Goal: Information Seeking & Learning: Learn about a topic

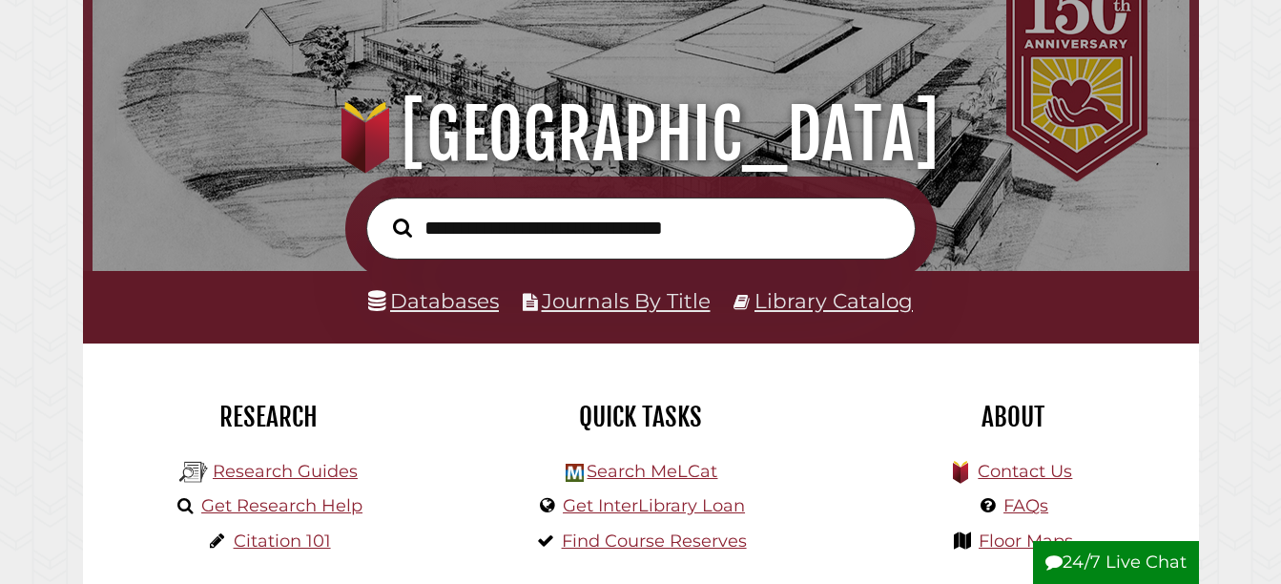
scroll to position [363, 1088]
click at [424, 300] on link "Databases" at bounding box center [433, 300] width 131 height 25
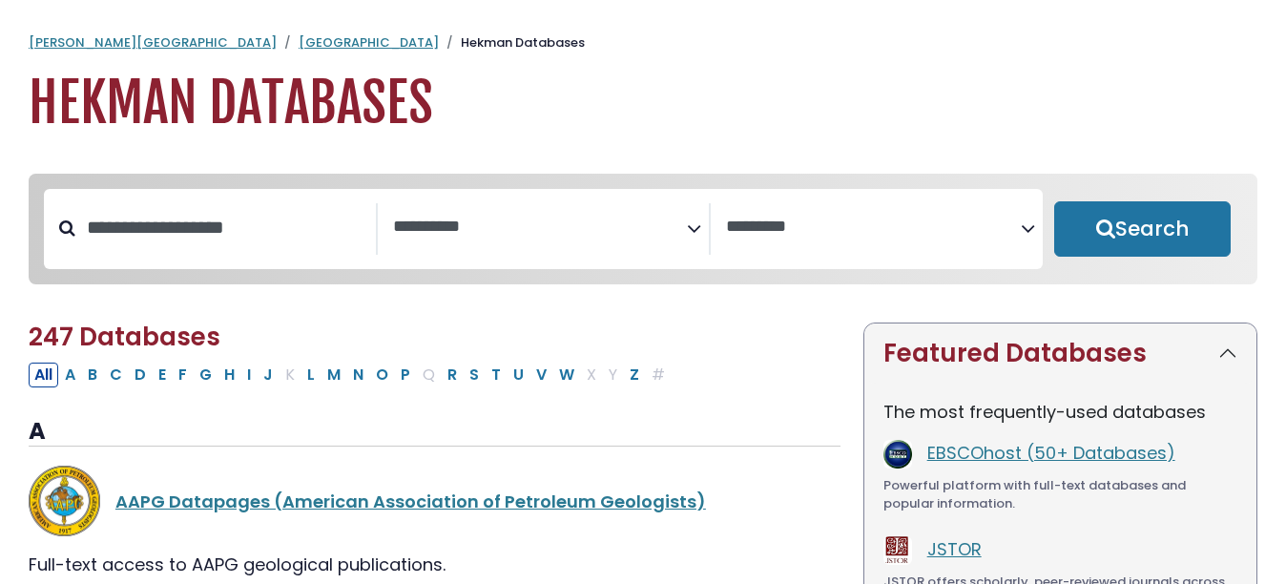
select select "Database Subject Filter"
select select "Database Vendors Filter"
drag, startPoint x: 217, startPoint y: 80, endPoint x: 0, endPoint y: 19, distance: 225.0
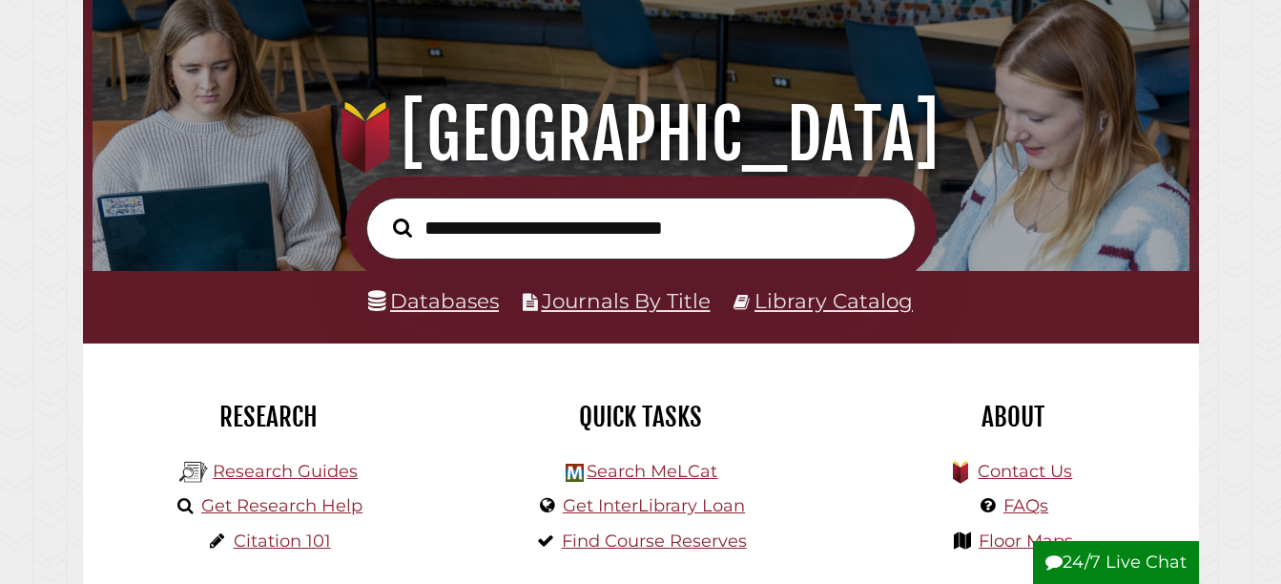
scroll to position [363, 1088]
click at [620, 235] on input "text" at bounding box center [641, 227] width 550 height 61
paste input "**********"
type input "**********"
click at [384, 213] on button "Search" at bounding box center [403, 228] width 38 height 30
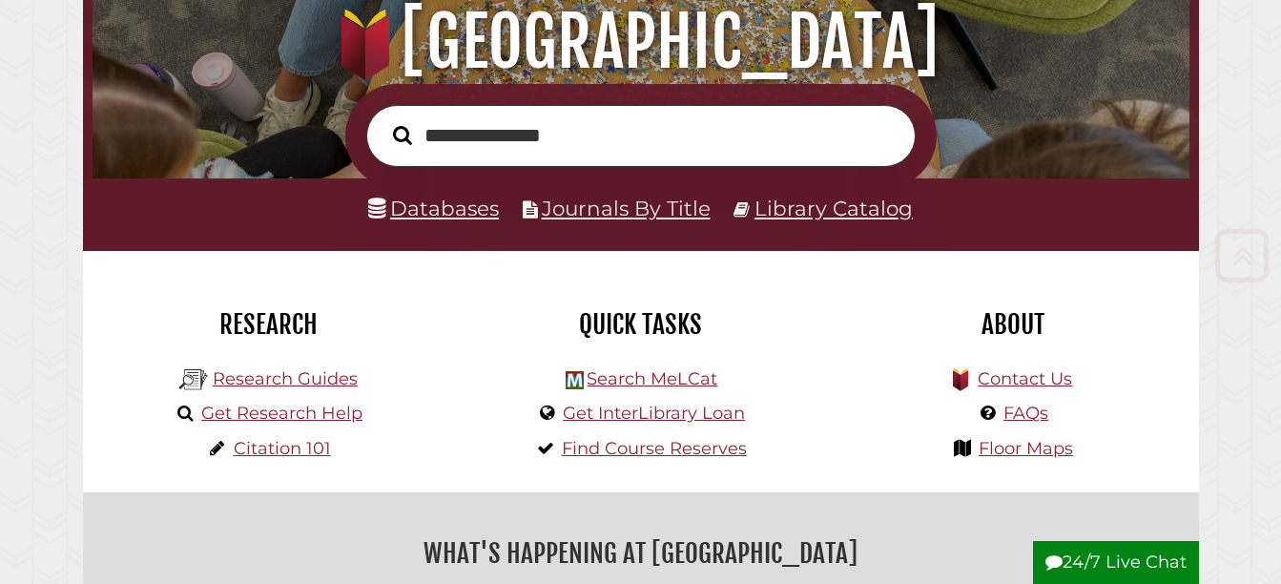
scroll to position [228, 0]
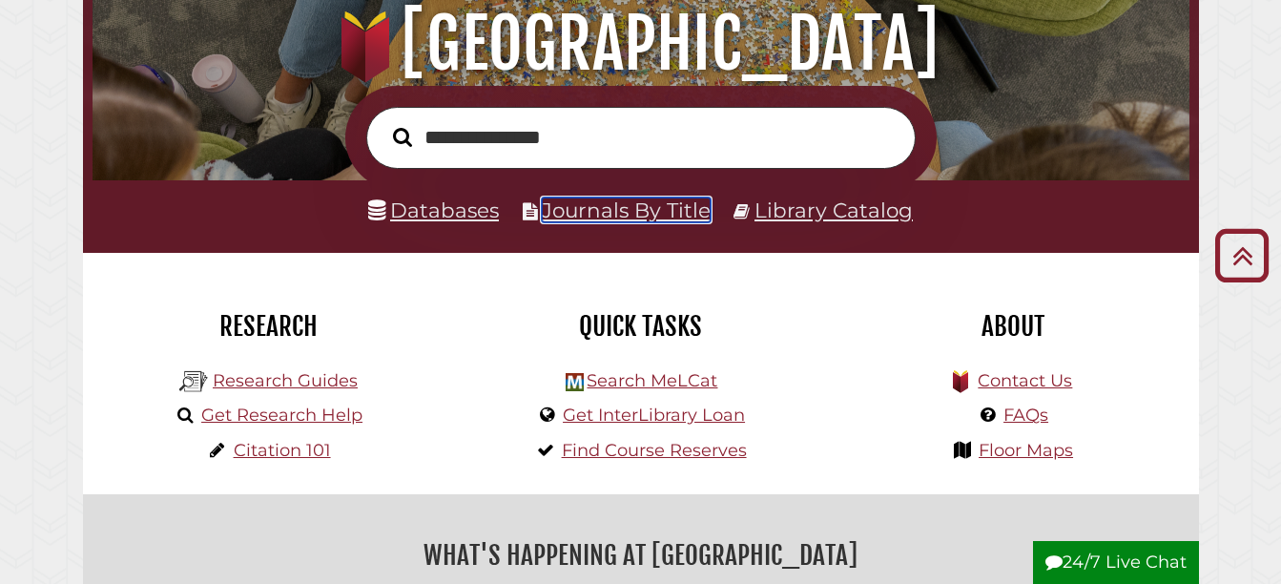
click at [660, 219] on link "Journals By Title" at bounding box center [626, 209] width 169 height 25
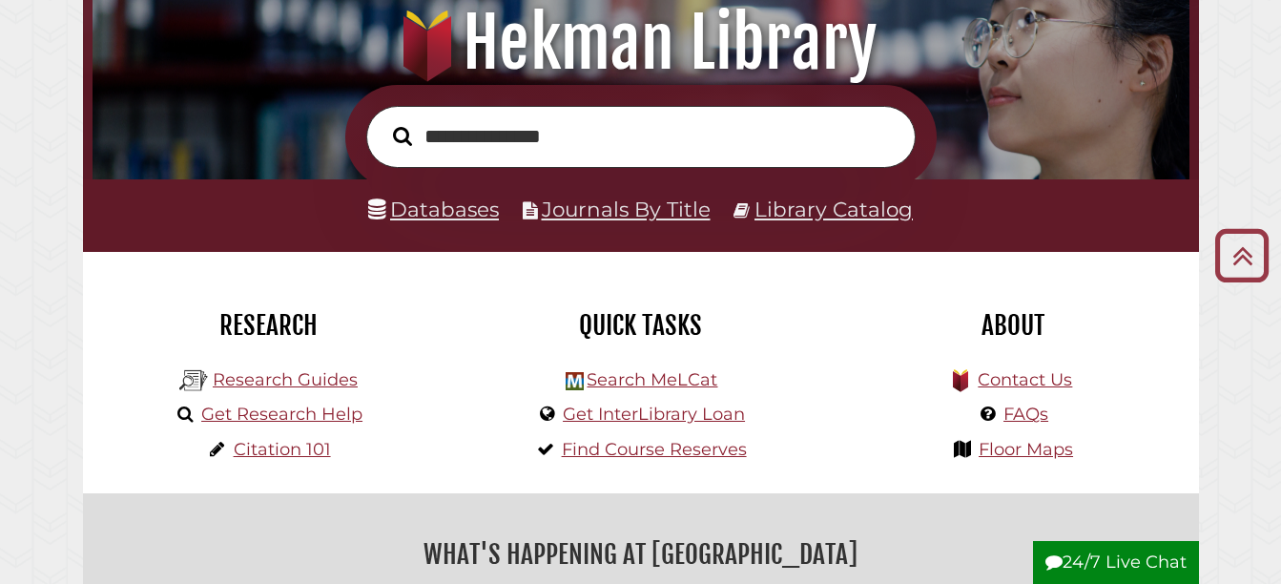
scroll to position [363, 1088]
click at [462, 214] on link "Databases" at bounding box center [433, 209] width 131 height 25
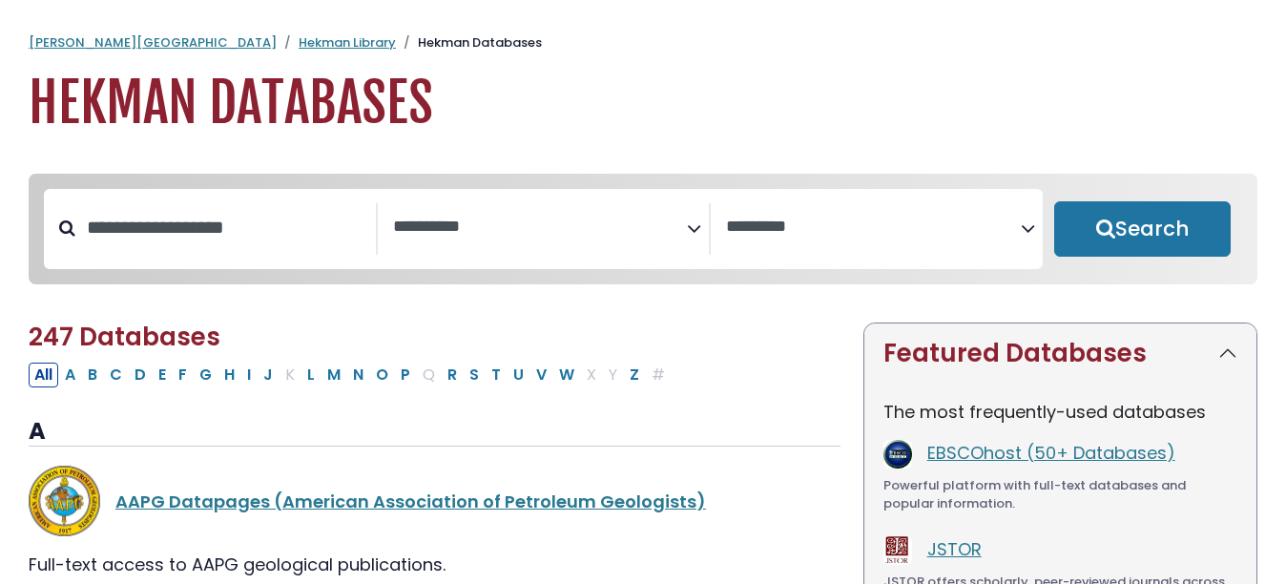
select select "Database Subject Filter"
select select "Database Vendors Filter"
click at [594, 224] on textarea "Search" at bounding box center [540, 228] width 295 height 20
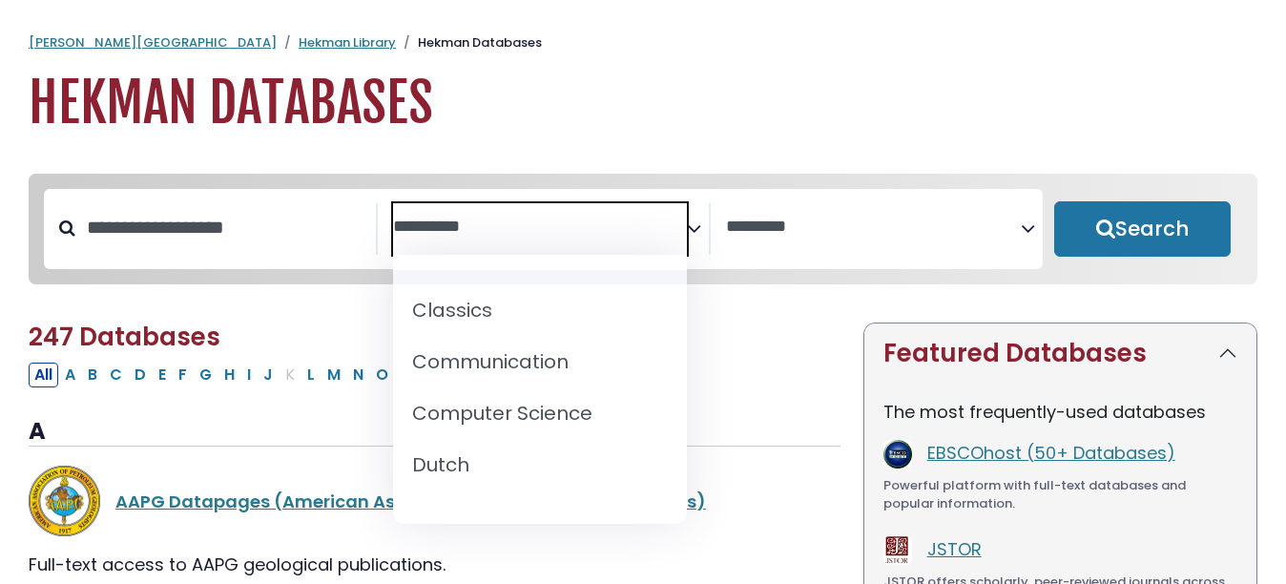
scroll to position [399, 0]
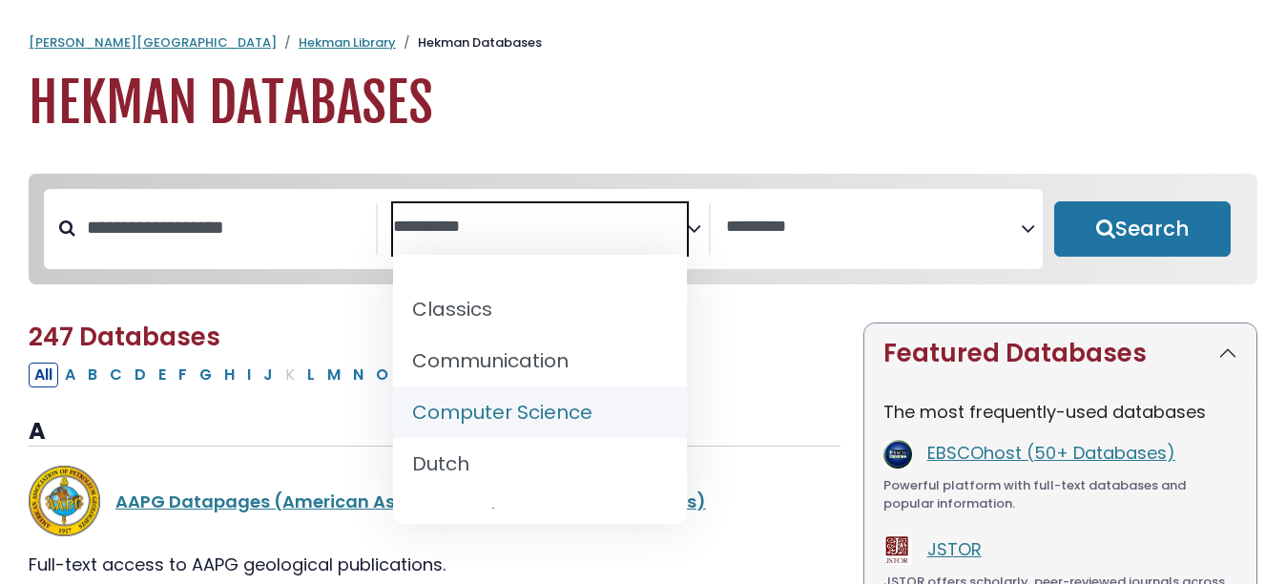
click at [762, 426] on h3 "A" at bounding box center [435, 432] width 812 height 29
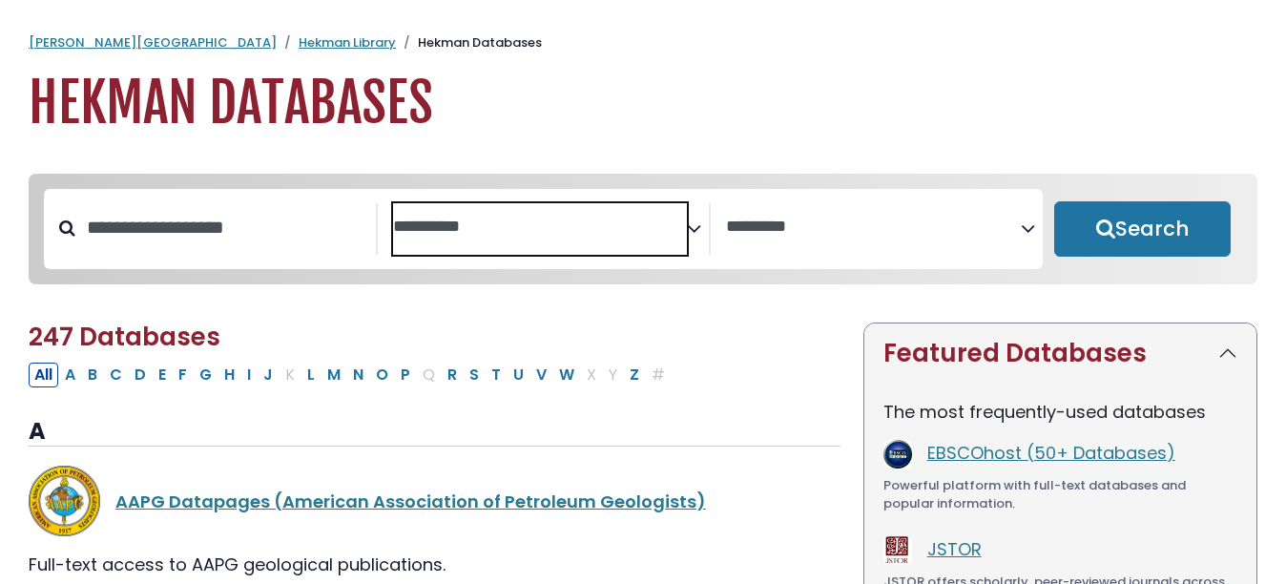
click at [623, 251] on span "Search filters" at bounding box center [540, 229] width 295 height 52
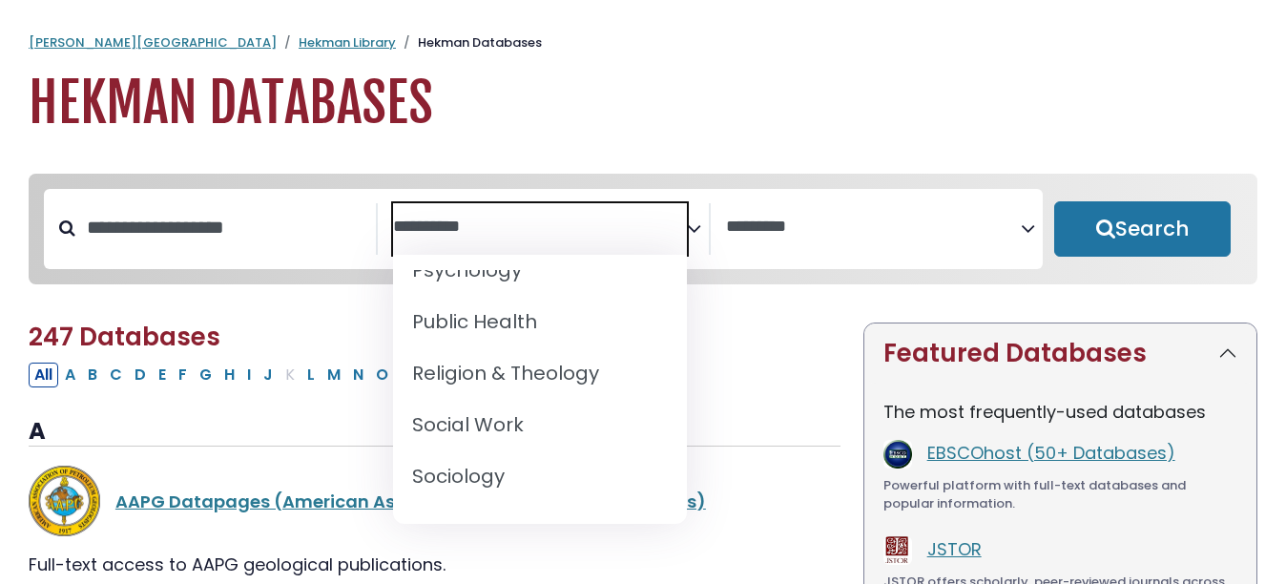
scroll to position [1810, 0]
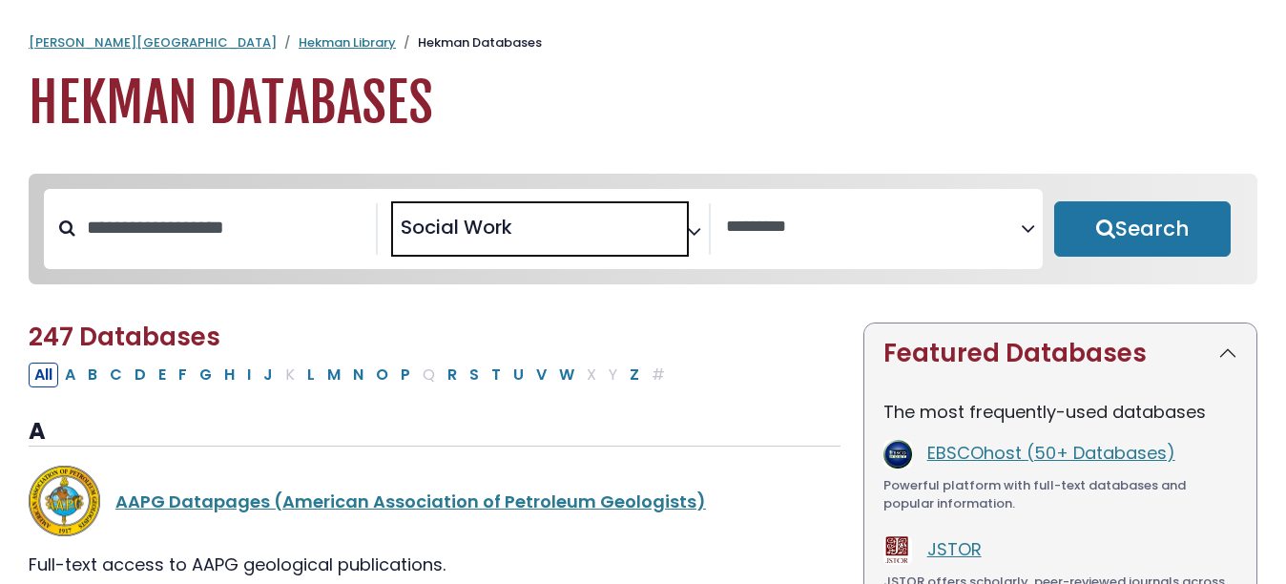
select select "*****"
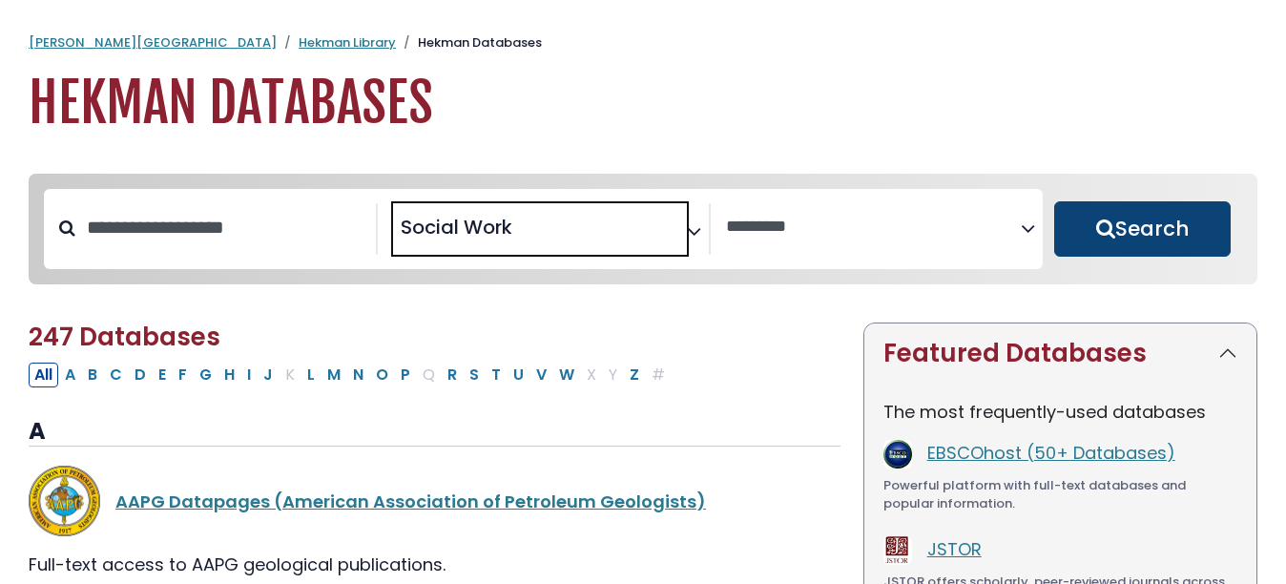
click at [1149, 248] on button "Search" at bounding box center [1142, 228] width 176 height 55
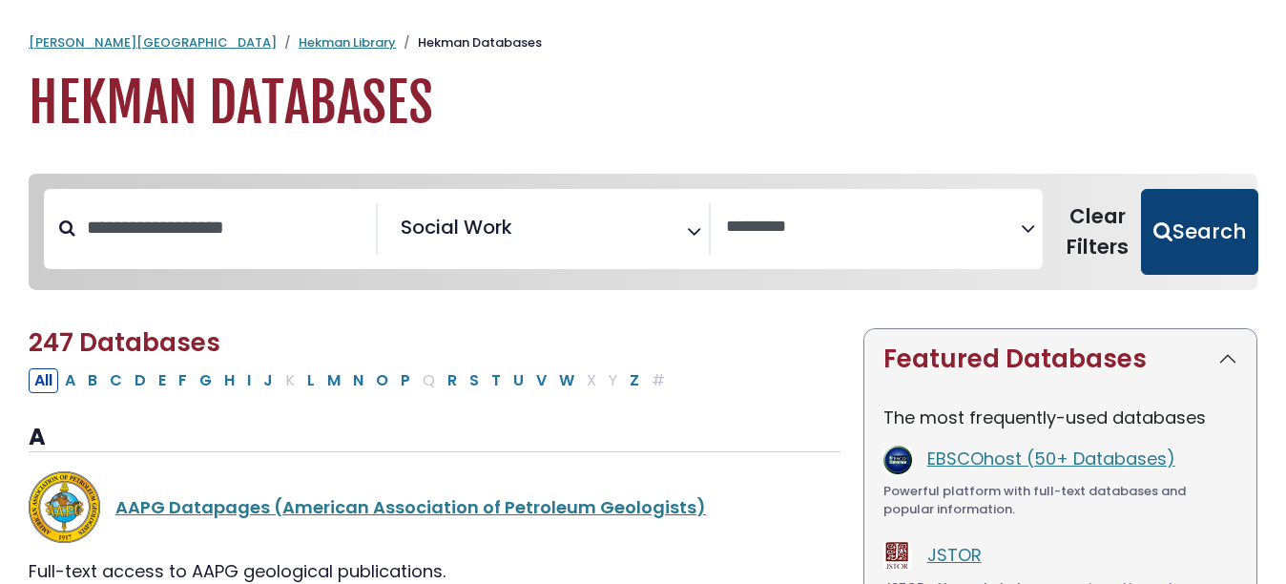
select select "Database Vendors Filter"
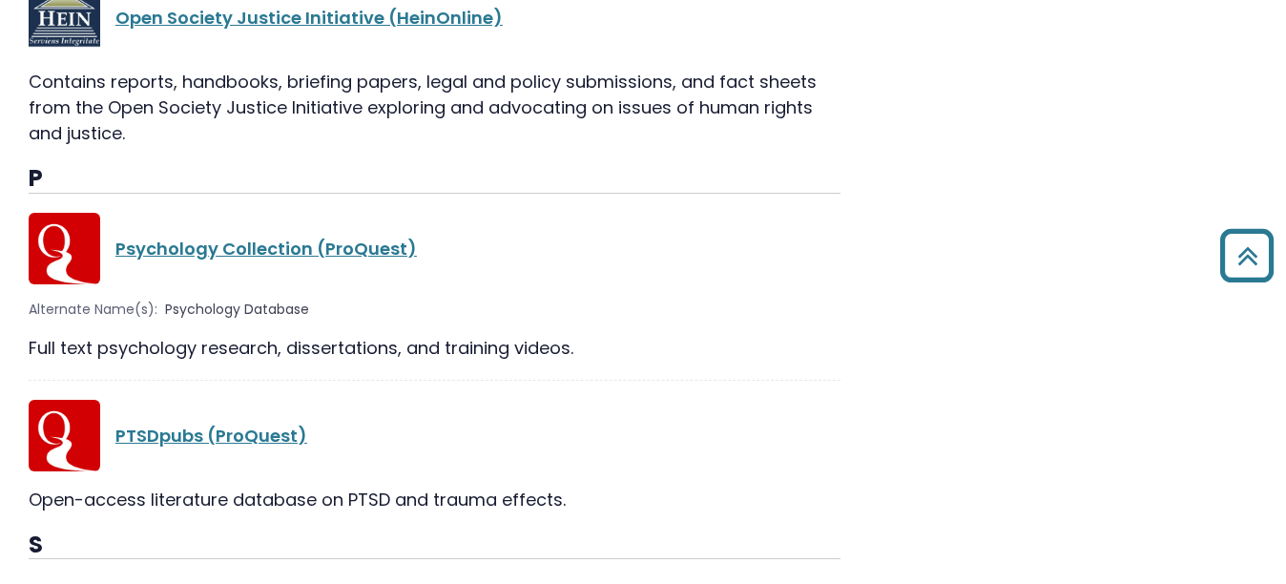
scroll to position [1275, 0]
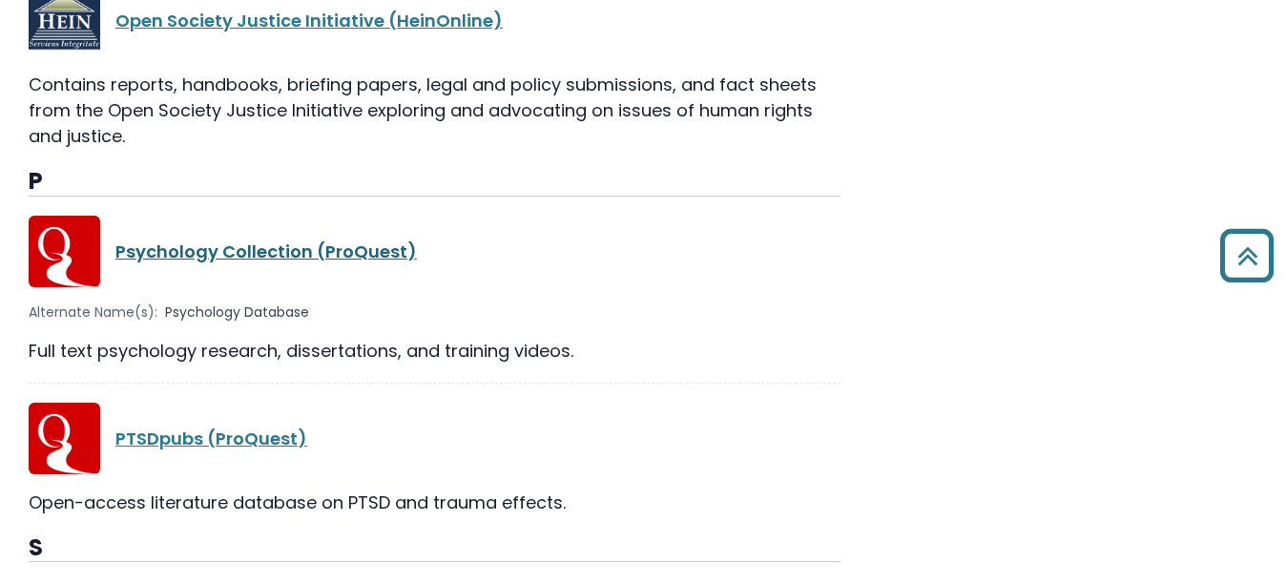
click at [308, 250] on link "Psychology Collection (ProQuest)" at bounding box center [265, 251] width 301 height 24
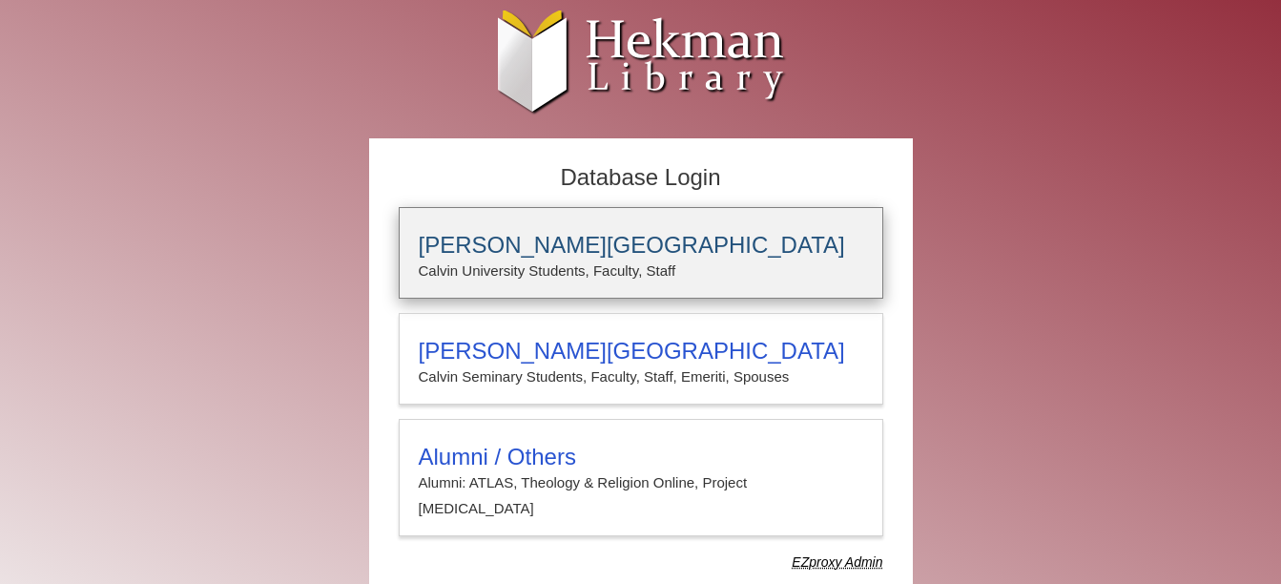
type input "*****"
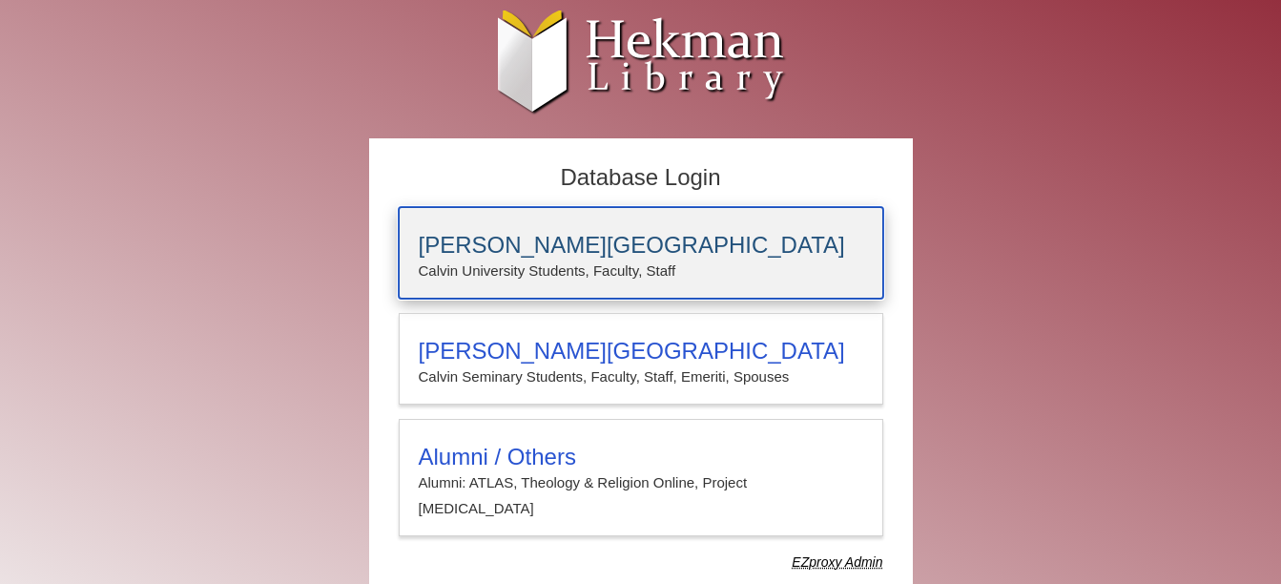
click at [546, 277] on p "Calvin University Students, Faculty, Staff" at bounding box center [641, 271] width 445 height 25
